Goal: Task Accomplishment & Management: Use online tool/utility

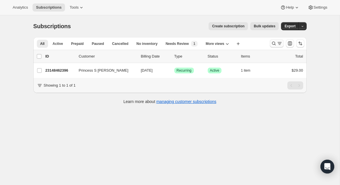
click at [275, 43] on icon "Search and filter results" at bounding box center [274, 44] width 6 height 6
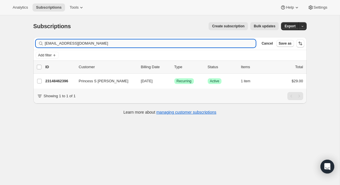
click at [136, 45] on input "[EMAIL_ADDRESS][DOMAIN_NAME]" at bounding box center [150, 43] width 211 height 8
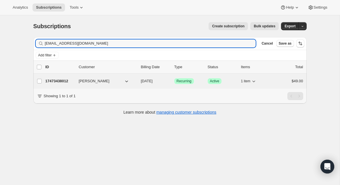
type input "[EMAIL_ADDRESS][DOMAIN_NAME]"
click at [57, 81] on p "17473438012" at bounding box center [59, 81] width 29 height 6
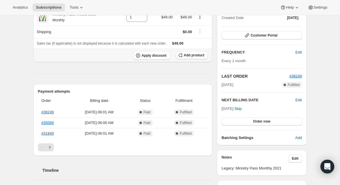
scroll to position [80, 0]
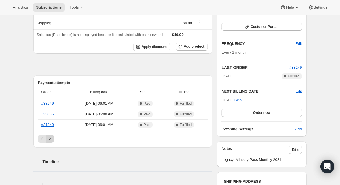
click at [50, 140] on icon "Next" at bounding box center [50, 139] width 6 height 6
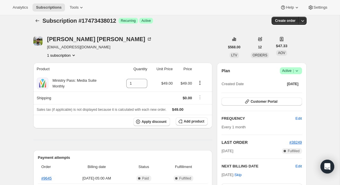
scroll to position [0, 0]
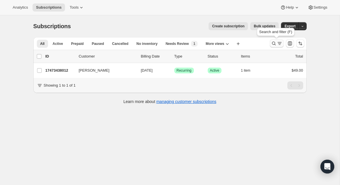
click at [274, 43] on icon "Search and filter results" at bounding box center [274, 44] width 6 height 6
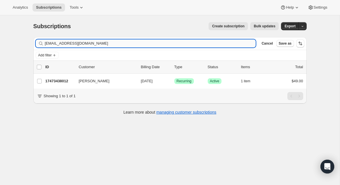
click at [107, 44] on input "[EMAIL_ADDRESS][DOMAIN_NAME]" at bounding box center [150, 43] width 211 height 8
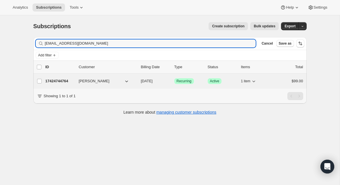
type input "[EMAIL_ADDRESS][DOMAIN_NAME]"
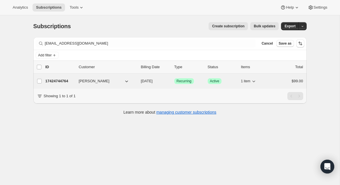
click at [55, 81] on p "17424744764" at bounding box center [59, 81] width 29 height 6
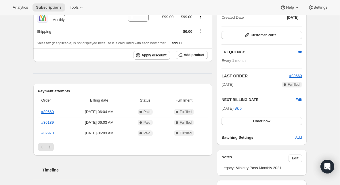
scroll to position [72, 0]
click at [53, 143] on button "Next" at bounding box center [50, 146] width 8 height 8
click at [51, 146] on icon "Next" at bounding box center [50, 146] width 6 height 6
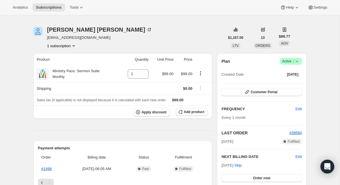
scroll to position [0, 0]
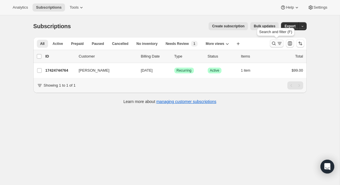
click at [270, 43] on button "Search and filter results" at bounding box center [277, 43] width 14 height 8
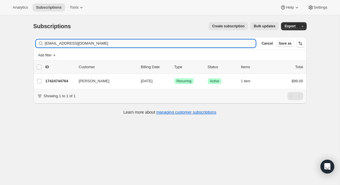
click at [158, 44] on input "[EMAIL_ADDRESS][DOMAIN_NAME]" at bounding box center [150, 43] width 211 height 8
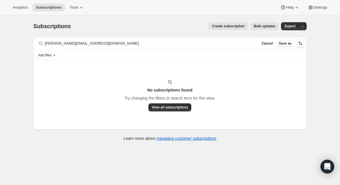
click at [78, 39] on div "Filter subscribers [PERSON_NAME][EMAIL_ADDRESS][DOMAIN_NAME] Clear Cancel Save …" at bounding box center [169, 43] width 273 height 13
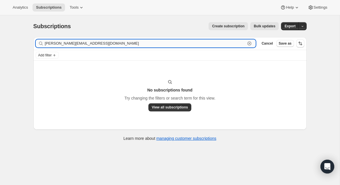
click at [78, 39] on input "[PERSON_NAME][EMAIL_ADDRESS][DOMAIN_NAME]" at bounding box center [145, 43] width 201 height 8
paste input "O"
click at [83, 45] on input "[PERSON_NAME][EMAIL_ADDRESS][DOMAIN_NAME]" at bounding box center [145, 43] width 201 height 8
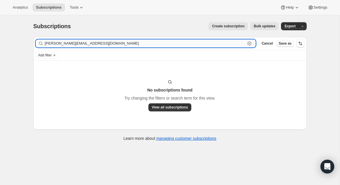
click at [83, 45] on input "[PERSON_NAME][EMAIL_ADDRESS][DOMAIN_NAME]" at bounding box center [145, 43] width 201 height 8
paste input "[EMAIL_ADDRESS]"
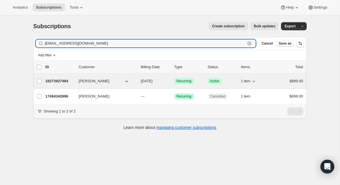
type input "[EMAIL_ADDRESS][DOMAIN_NAME]"
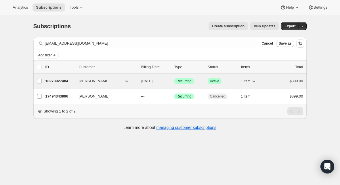
click at [56, 82] on p "18273927484" at bounding box center [59, 81] width 29 height 6
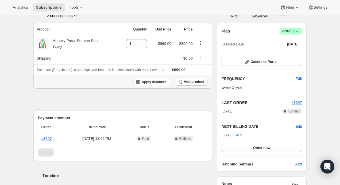
scroll to position [57, 0]
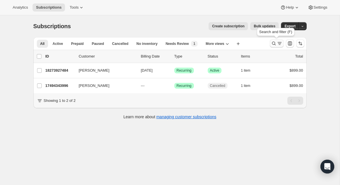
click at [274, 43] on icon "Search and filter results" at bounding box center [274, 44] width 4 height 4
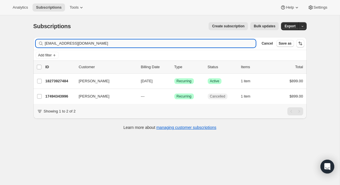
click at [151, 45] on input "[EMAIL_ADDRESS][DOMAIN_NAME]" at bounding box center [150, 43] width 211 height 8
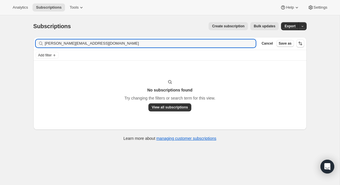
drag, startPoint x: 59, startPoint y: 43, endPoint x: 38, endPoint y: 45, distance: 21.3
click at [38, 45] on div "[PERSON_NAME][EMAIL_ADDRESS][DOMAIN_NAME] Clear" at bounding box center [146, 43] width 220 height 8
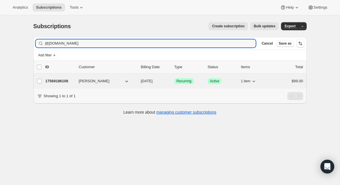
type input "@[DOMAIN_NAME]"
click at [63, 80] on p "17569186108" at bounding box center [59, 81] width 29 height 6
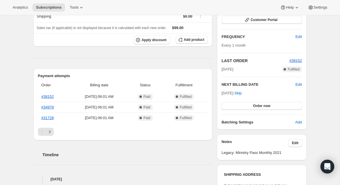
scroll to position [90, 0]
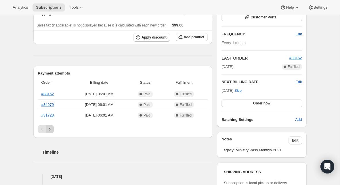
click at [52, 130] on icon "Next" at bounding box center [50, 129] width 6 height 6
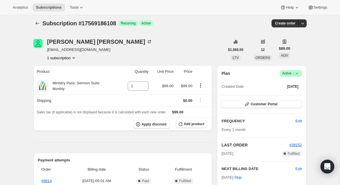
scroll to position [0, 0]
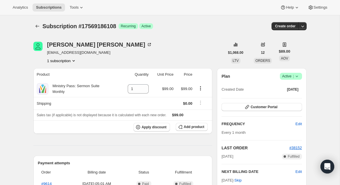
click at [64, 50] on span "[EMAIL_ADDRESS][DOMAIN_NAME]" at bounding box center [99, 53] width 105 height 6
copy span "[EMAIL_ADDRESS][DOMAIN_NAME]"
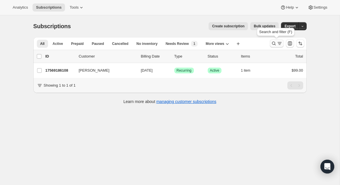
click at [271, 45] on icon "Search and filter results" at bounding box center [274, 44] width 6 height 6
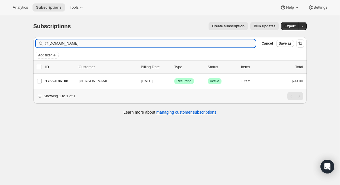
click at [160, 42] on input "@[DOMAIN_NAME]" at bounding box center [150, 43] width 211 height 8
type input "[EMAIL_ADDRESS][DOMAIN_NAME]"
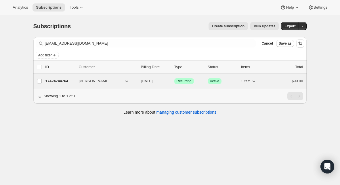
click at [64, 80] on p "17424744764" at bounding box center [59, 81] width 29 height 6
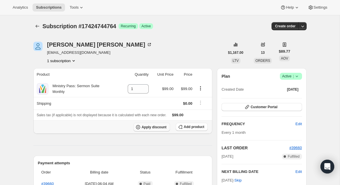
click at [156, 126] on span "Apply discount" at bounding box center [153, 127] width 25 height 5
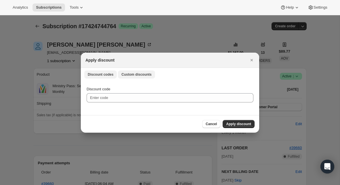
click at [136, 74] on span "Custom discounts" at bounding box center [136, 74] width 30 height 5
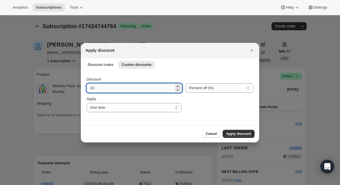
click at [118, 86] on input "10" at bounding box center [129, 87] width 87 height 9
type input "30"
click at [200, 89] on select "Percent off (%) Amount off ($)" at bounding box center [219, 87] width 68 height 9
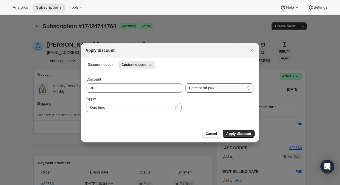
select select "fixed"
click at [185, 83] on select "Percent off (%) Amount off ($)" at bounding box center [219, 87] width 68 height 9
click at [155, 105] on select "One time Specify instances... Indefinitely" at bounding box center [133, 107] width 95 height 9
select select "specific"
click at [86, 103] on select "One time Specify instances... Indefinitely" at bounding box center [133, 107] width 95 height 9
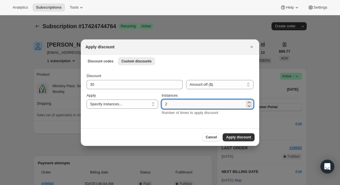
click at [166, 103] on input "2" at bounding box center [203, 103] width 83 height 9
type input "12"
click at [232, 137] on span "Apply discount" at bounding box center [238, 137] width 25 height 5
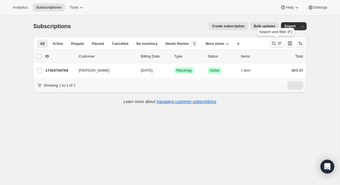
click at [273, 43] on icon "Search and filter results" at bounding box center [274, 44] width 6 height 6
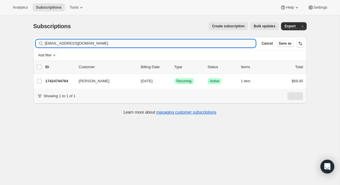
click at [157, 46] on input "[EMAIL_ADDRESS][DOMAIN_NAME]" at bounding box center [150, 43] width 211 height 8
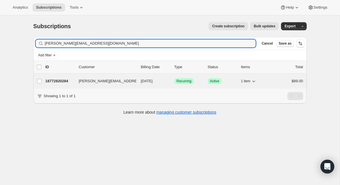
type input "[PERSON_NAME][EMAIL_ADDRESS][DOMAIN_NAME]"
click at [63, 80] on p "18772820284" at bounding box center [59, 81] width 29 height 6
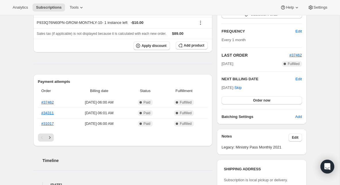
scroll to position [84, 0]
